Goal: Information Seeking & Learning: Understand process/instructions

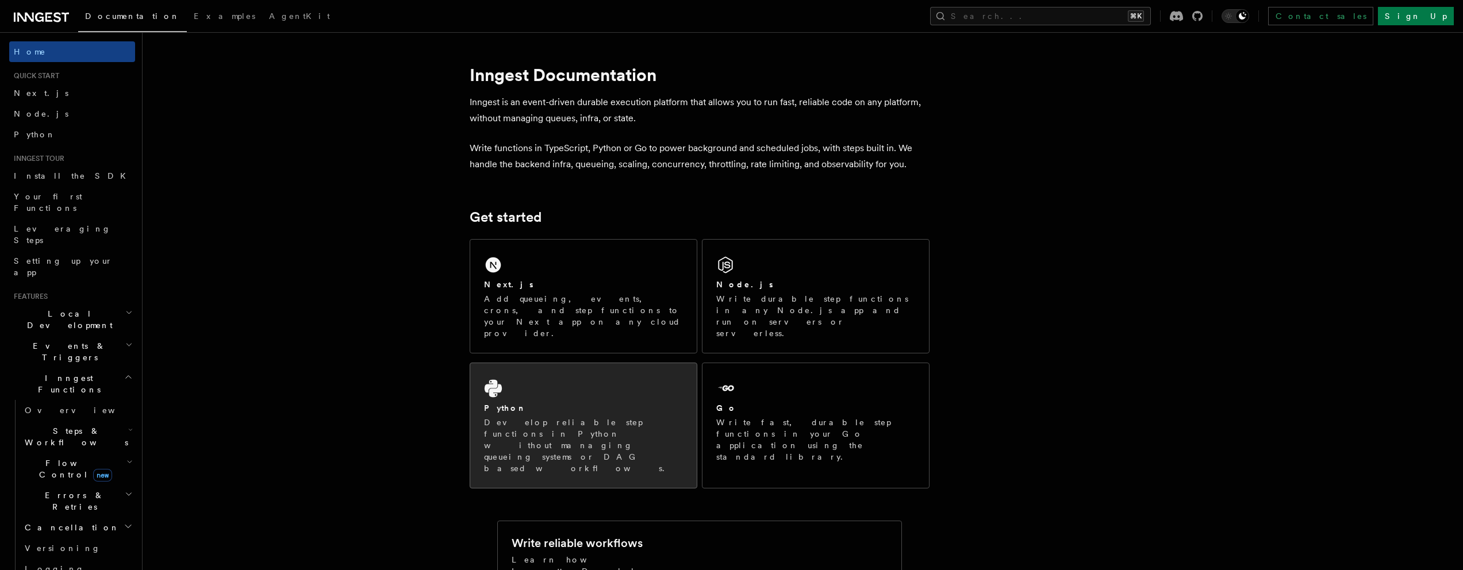
click at [643, 417] on p "Develop reliable step functions in Python without managing queueing systems or …" at bounding box center [583, 445] width 199 height 57
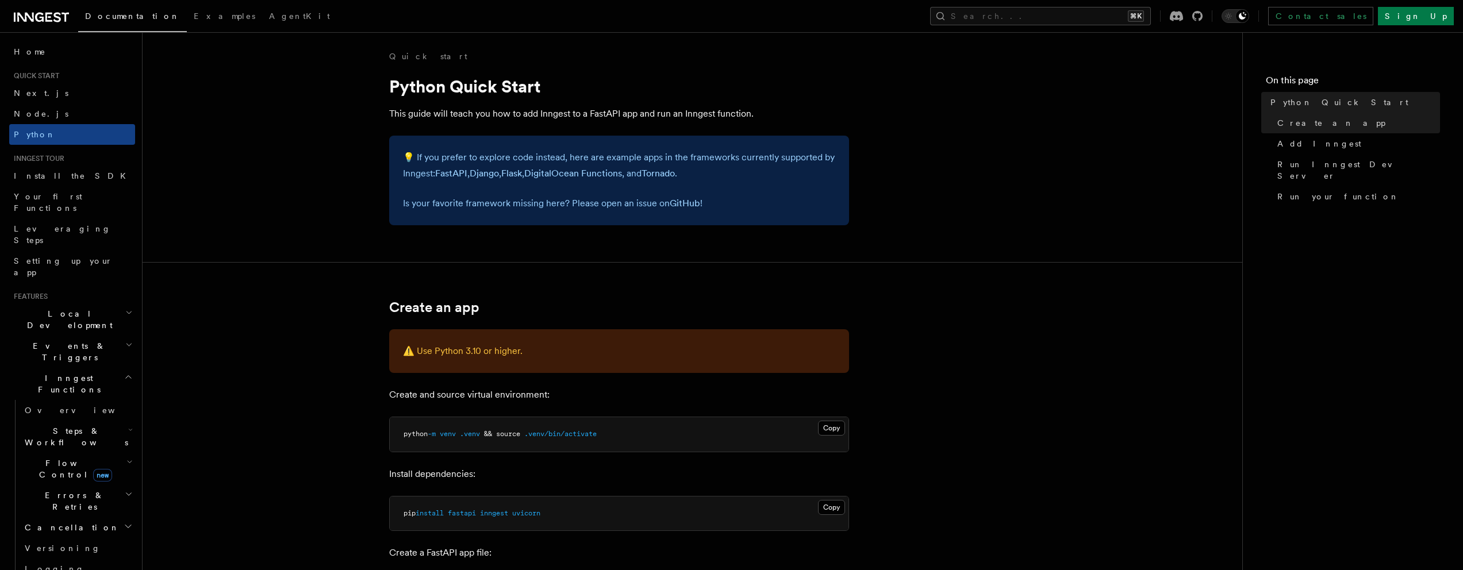
scroll to position [121, 0]
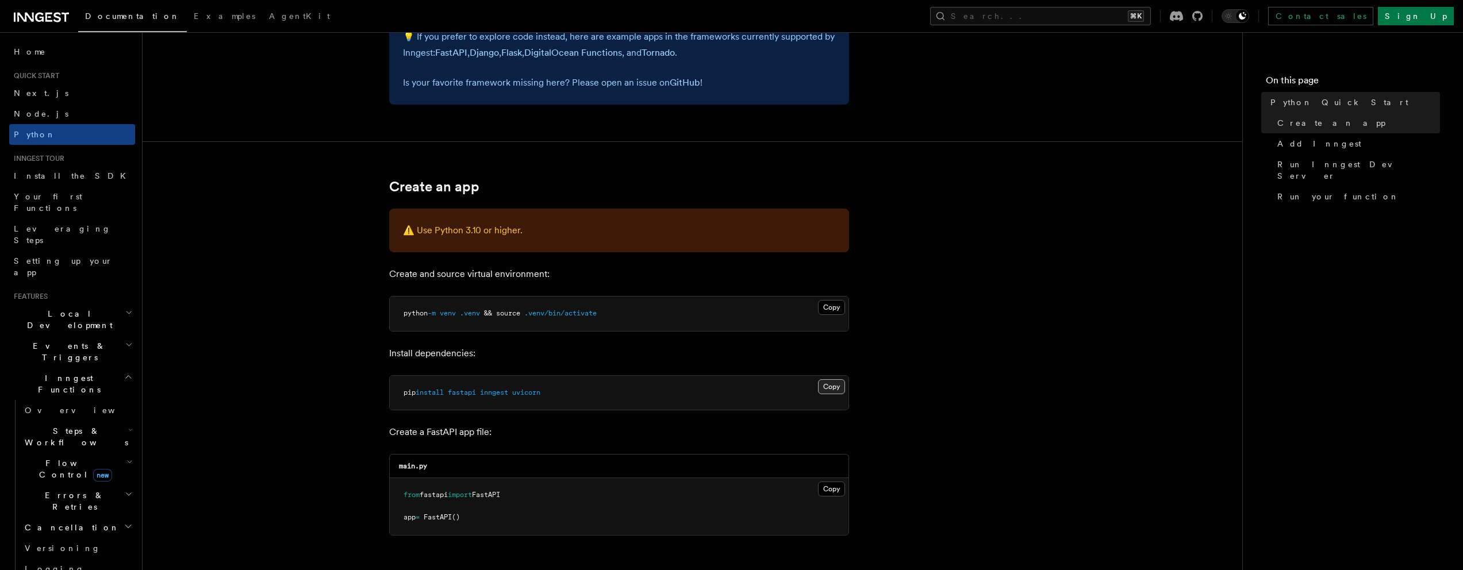
click at [824, 385] on button "Copy Copied" at bounding box center [831, 386] width 27 height 15
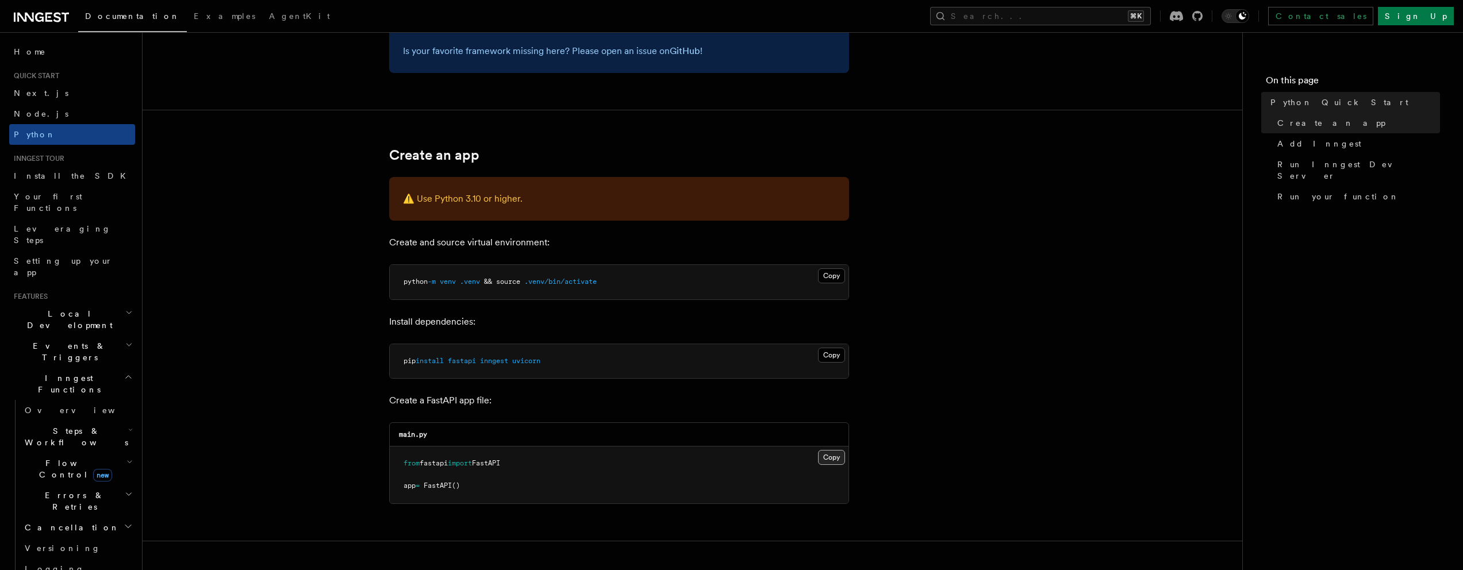
click at [836, 457] on button "Copy Copied" at bounding box center [831, 457] width 27 height 15
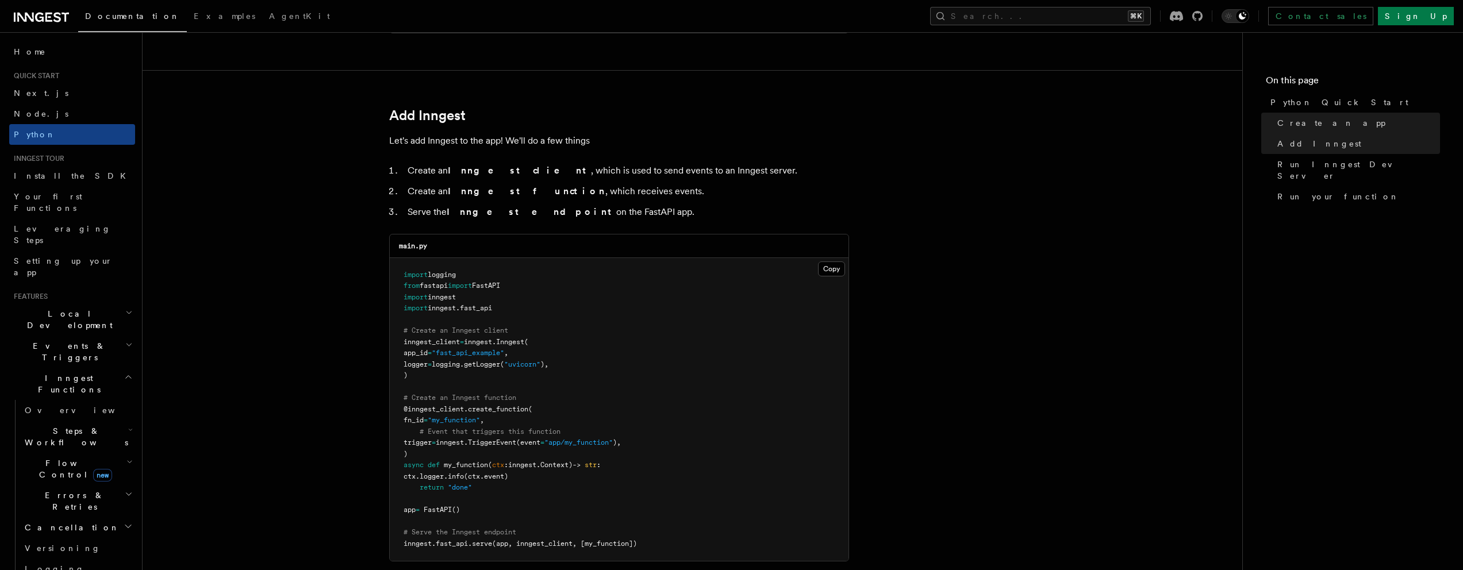
scroll to position [656, 0]
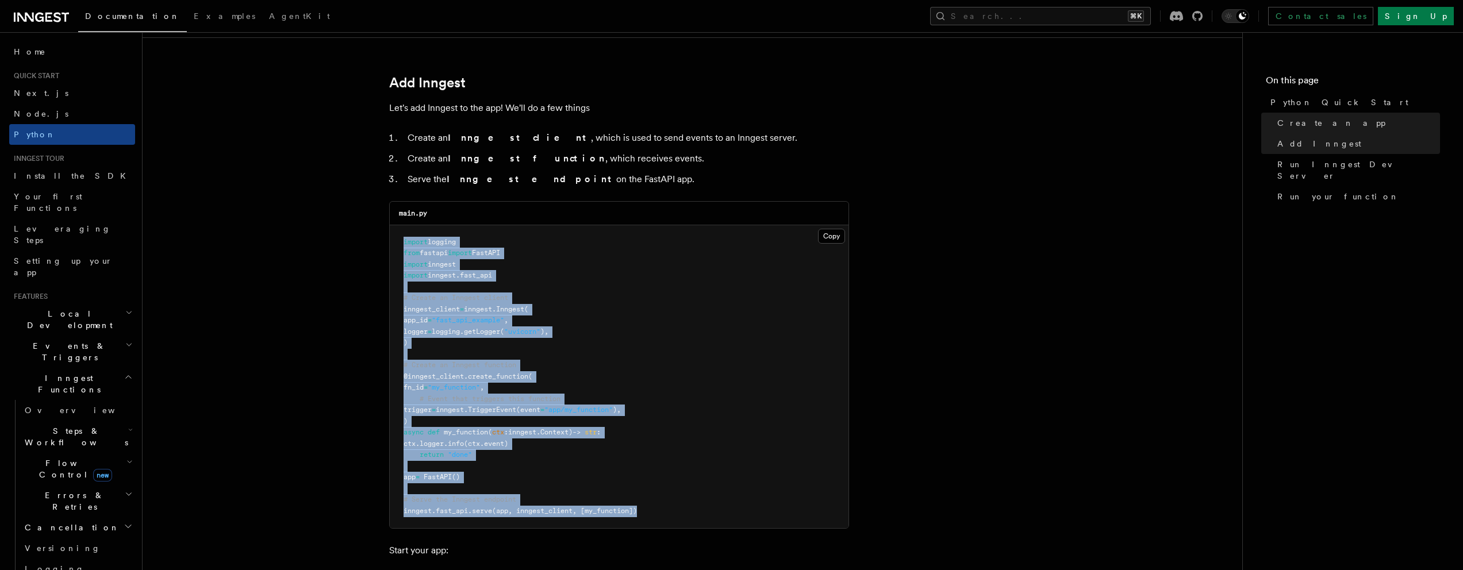
drag, startPoint x: 649, startPoint y: 512, endPoint x: 394, endPoint y: 240, distance: 372.0
click at [394, 240] on pre "import logging from fastapi import FastAPI import inngest import inngest . fast…" at bounding box center [619, 376] width 459 height 303
copy code "import logging from fastapi import FastAPI import inngest import inngest . fast…"
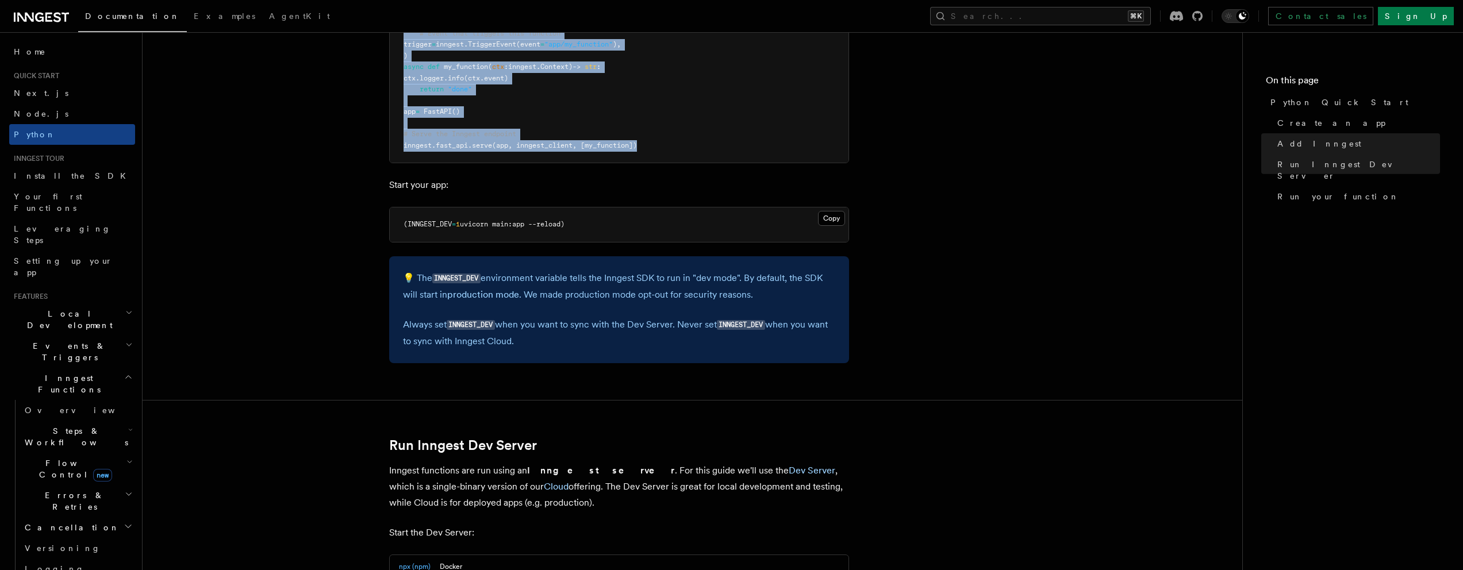
scroll to position [841, 0]
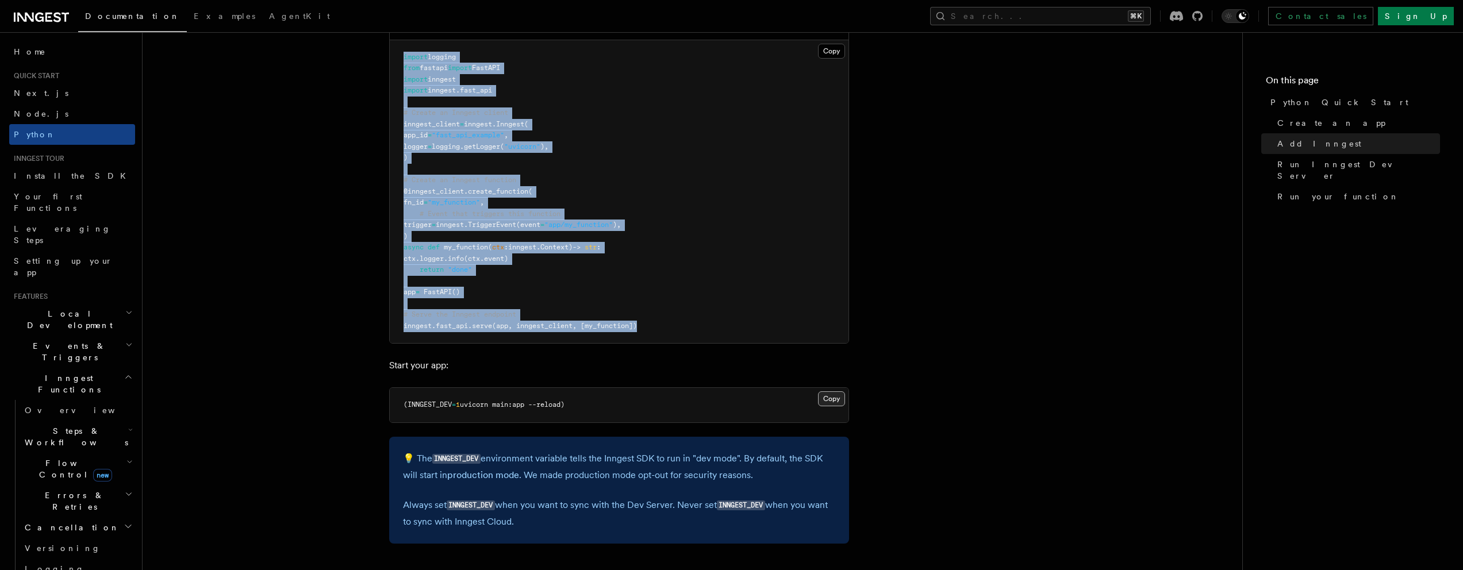
click at [832, 399] on button "Copy Copied" at bounding box center [831, 398] width 27 height 15
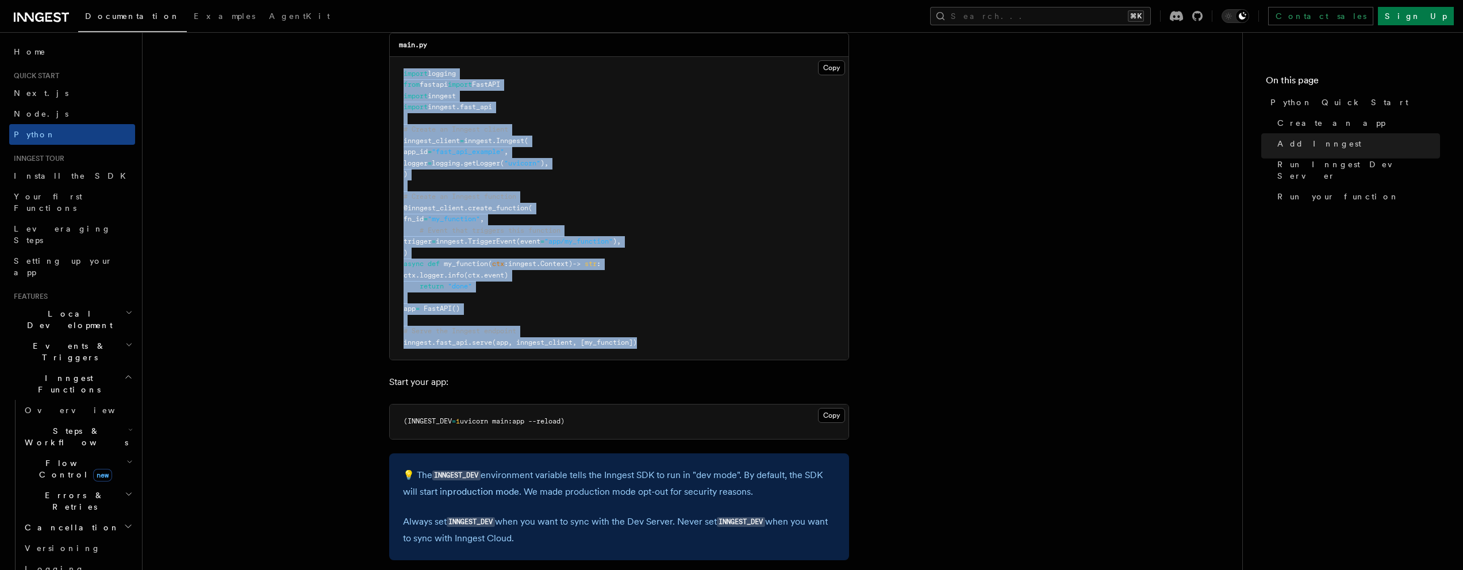
scroll to position [940, 0]
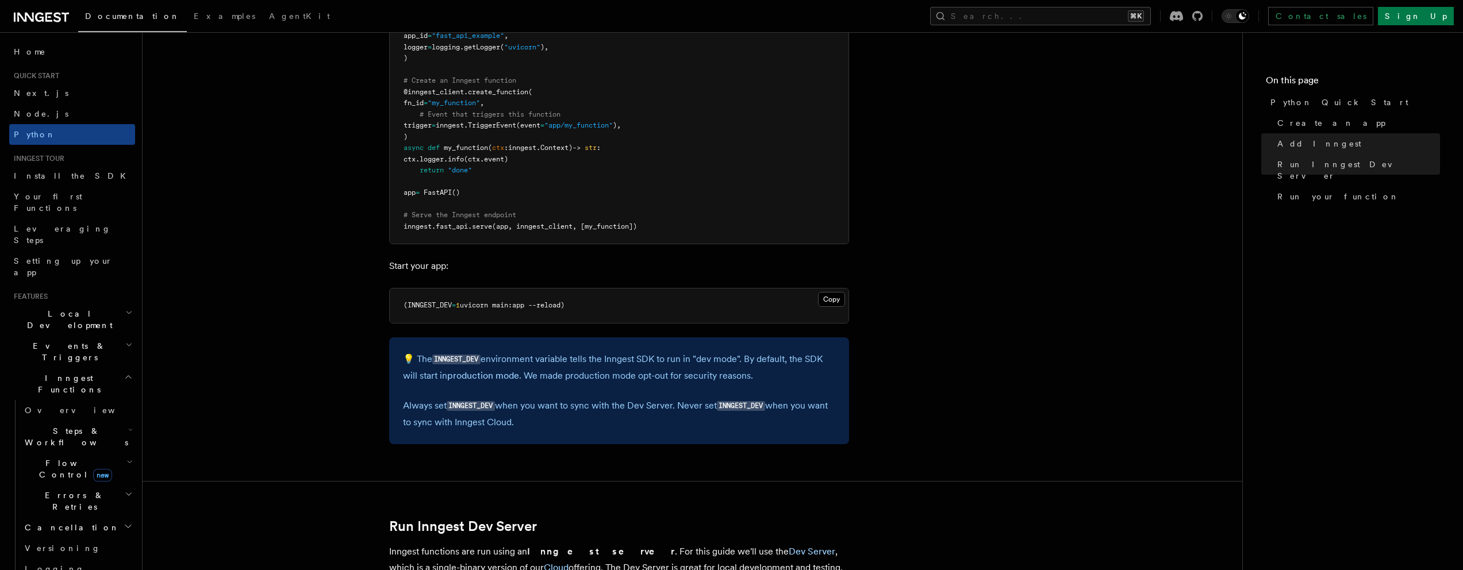
click at [601, 343] on div "💡 The INNGEST_DEV environment variable tells the Inngest SDK to run in "dev mod…" at bounding box center [619, 390] width 460 height 107
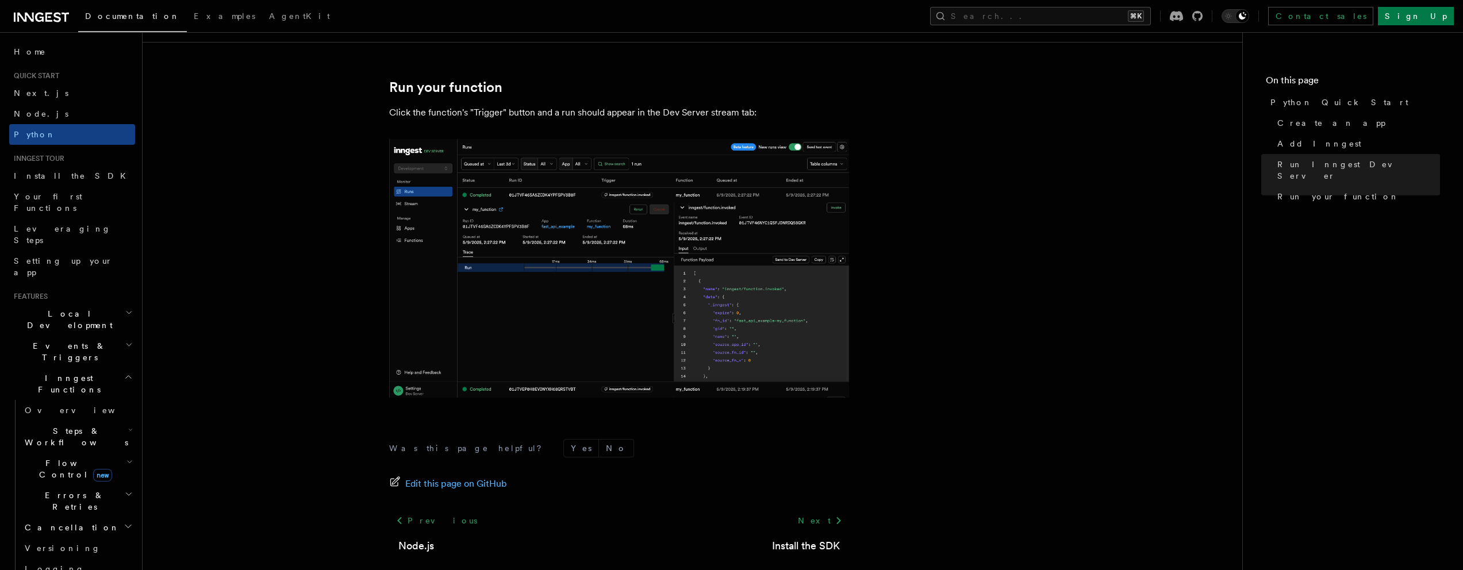
scroll to position [2336, 0]
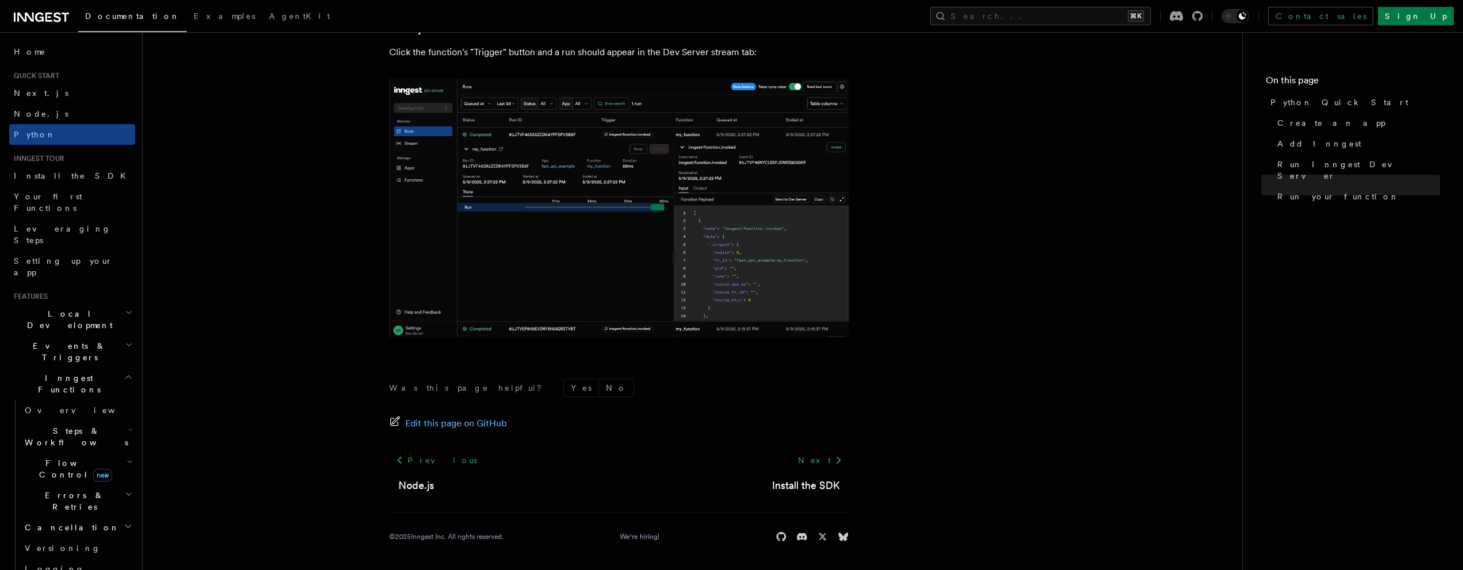
click at [99, 303] on h2 "Local Development" at bounding box center [72, 319] width 126 height 32
click at [75, 336] on link "Overview" at bounding box center [77, 346] width 115 height 21
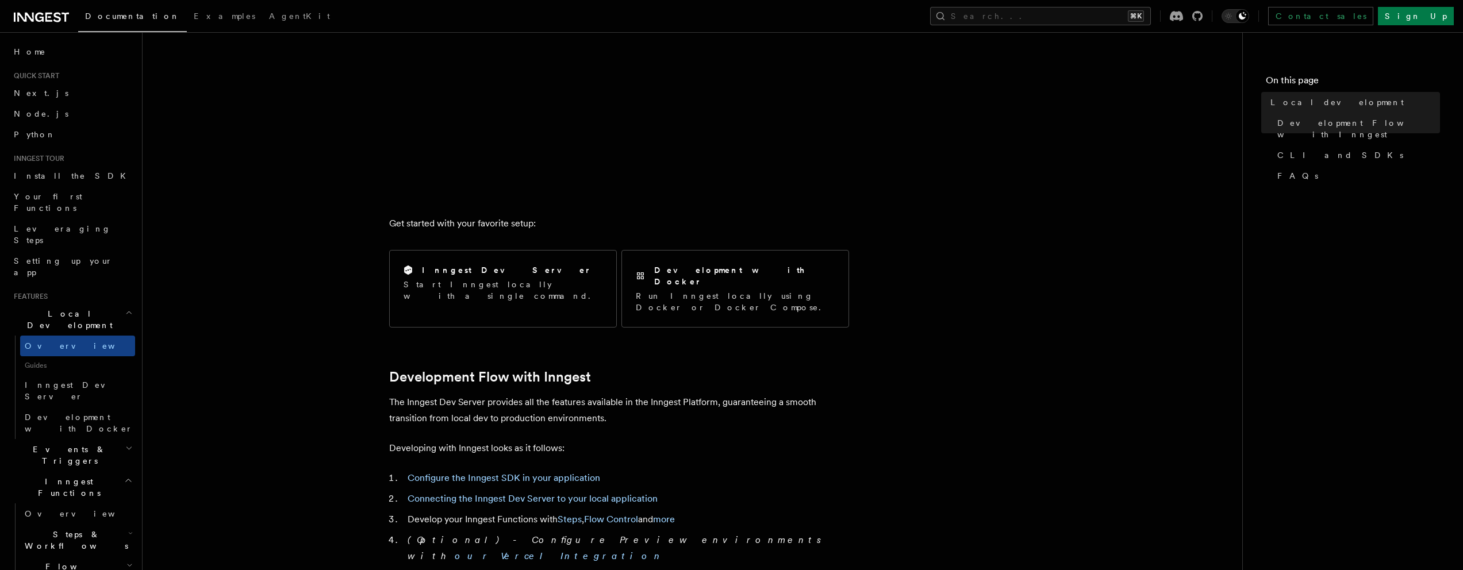
scroll to position [288, 0]
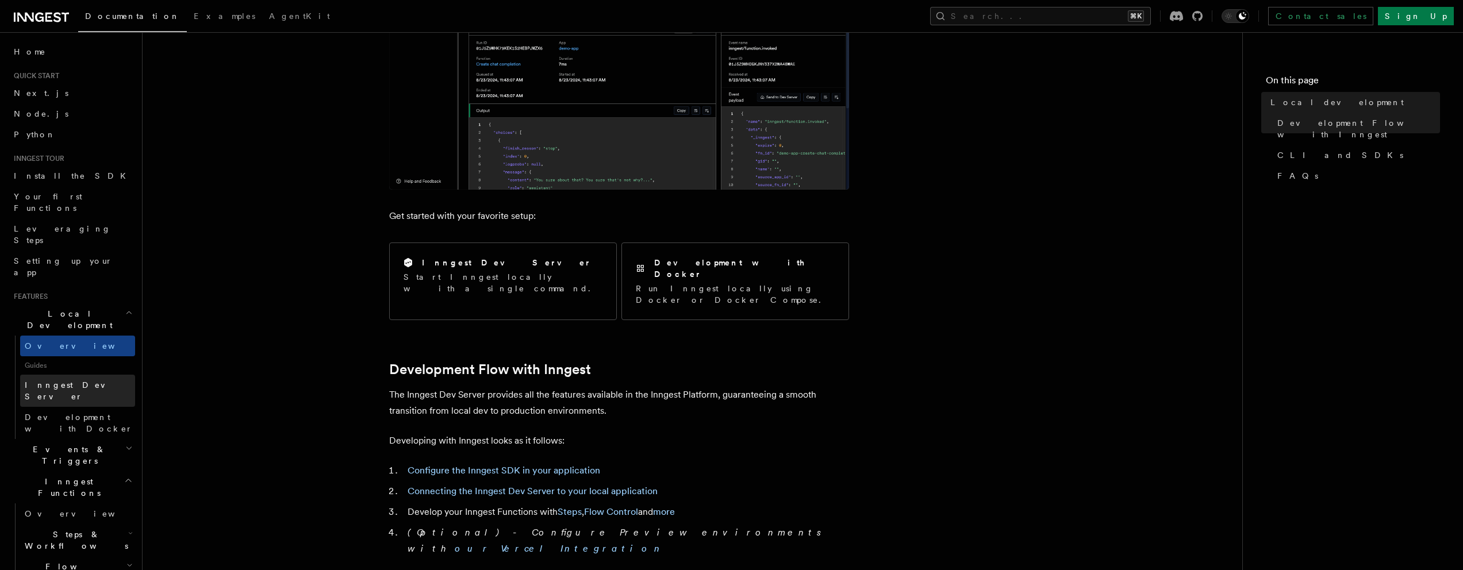
click at [88, 380] on span "Inngest Dev Server" at bounding box center [74, 390] width 98 height 21
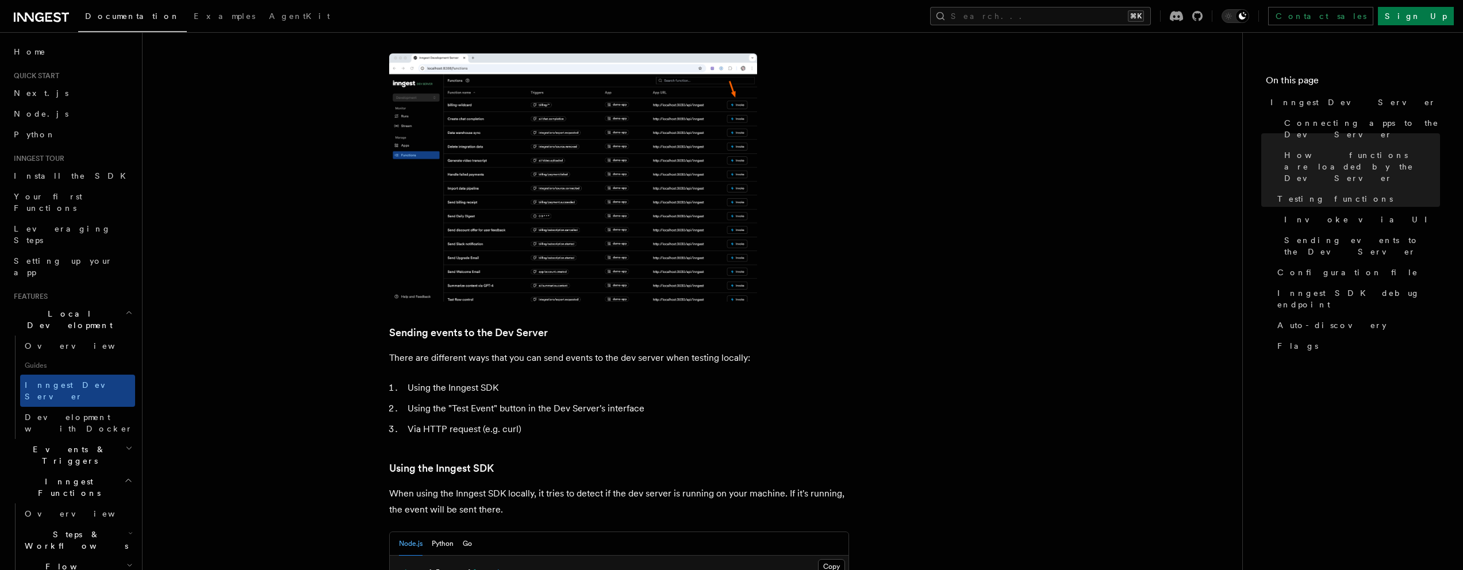
scroll to position [1579, 0]
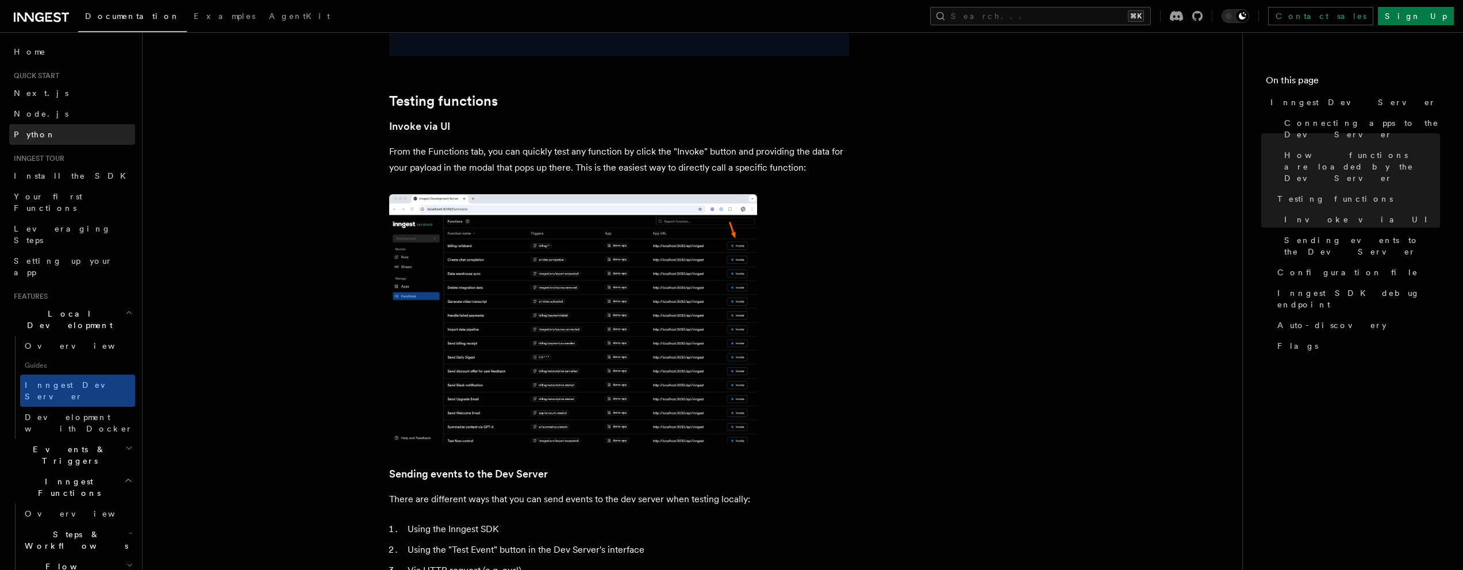
click at [33, 135] on span "Python" at bounding box center [35, 134] width 42 height 9
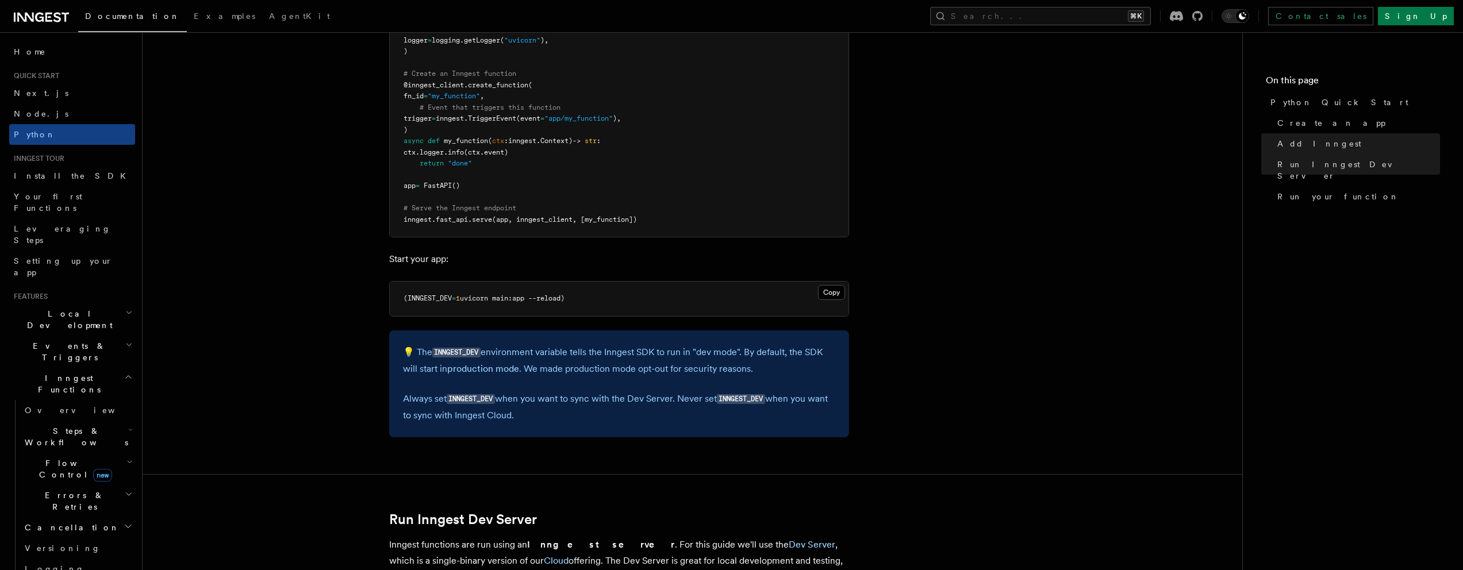
scroll to position [1191, 0]
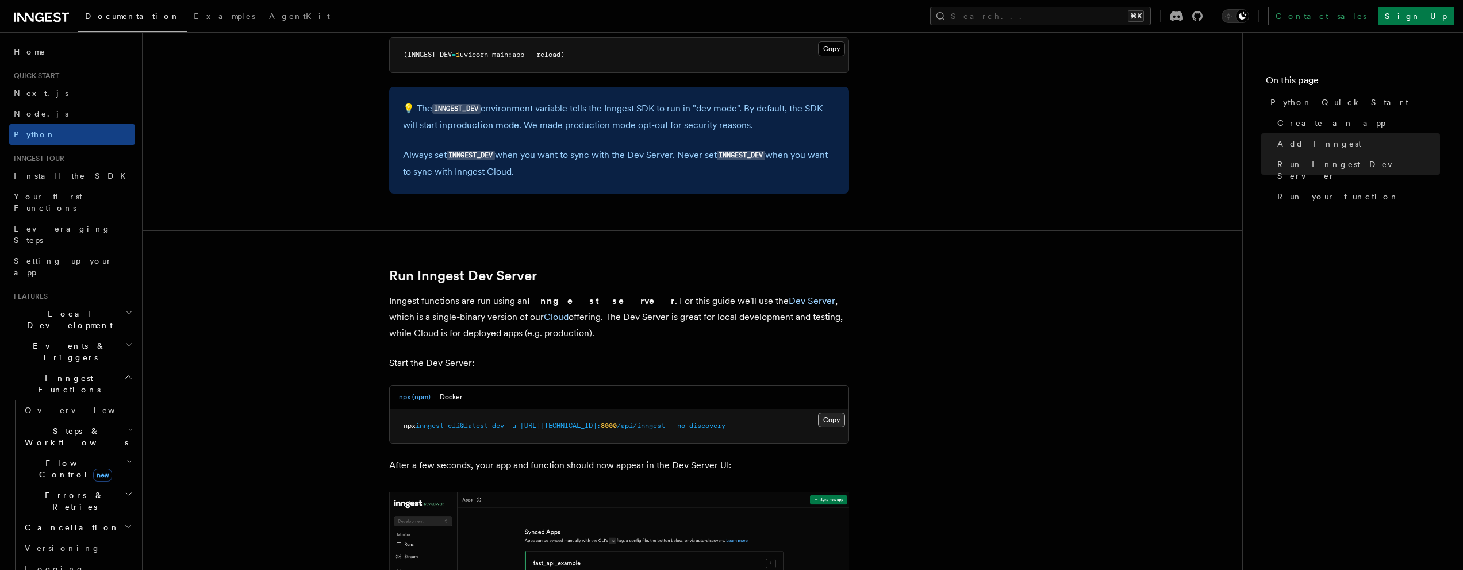
click at [831, 423] on button "Copy Copied" at bounding box center [831, 420] width 27 height 15
